Goal: Task Accomplishment & Management: Complete application form

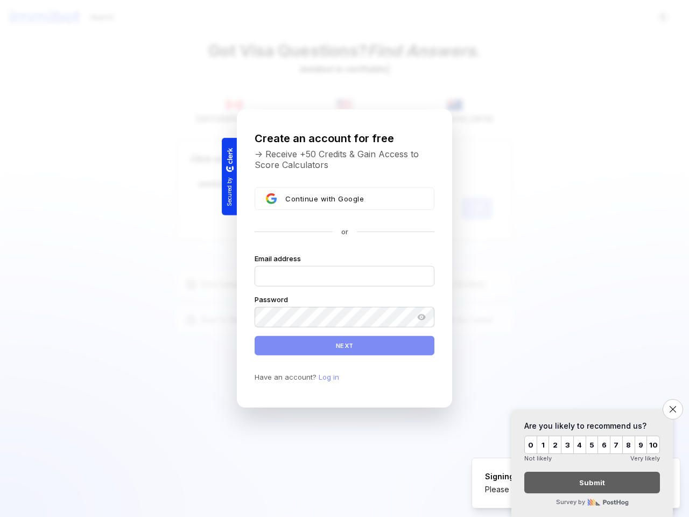
click at [576, 483] on div "Signing up as Guest Please wait while we set up your guest session." at bounding box center [569, 483] width 169 height 24
click at [669, 469] on icon "Notifications (F8)" at bounding box center [669, 468] width 4 height 4
click at [344, 258] on div "Email address" at bounding box center [344, 259] width 180 height 10
click at [344, 199] on span "Continue with Google" at bounding box center [324, 198] width 79 height 9
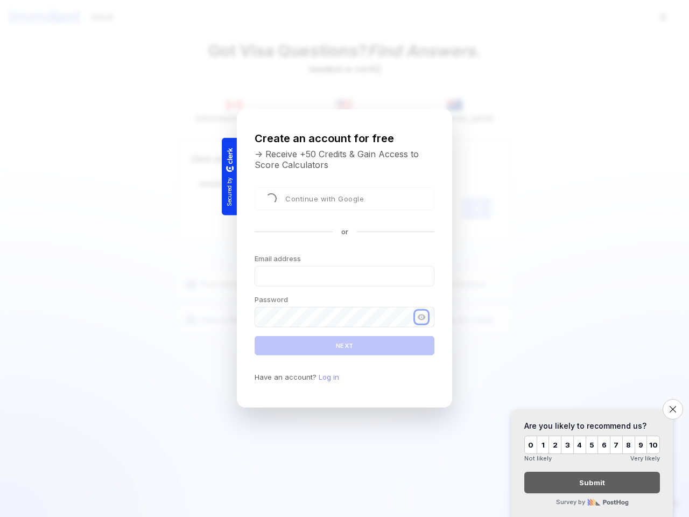
click at [421, 317] on icon "Show password" at bounding box center [421, 317] width 2 height 2
